Goal: Find specific page/section

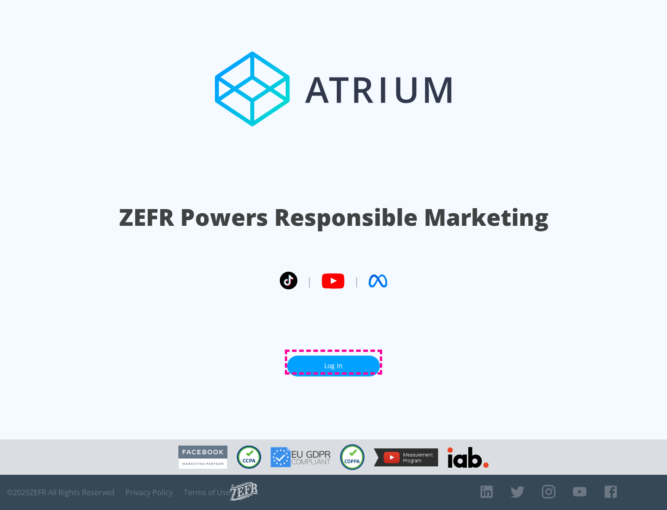
click at [334, 362] on link "Log In" at bounding box center [333, 365] width 93 height 21
